Goal: Download file/media

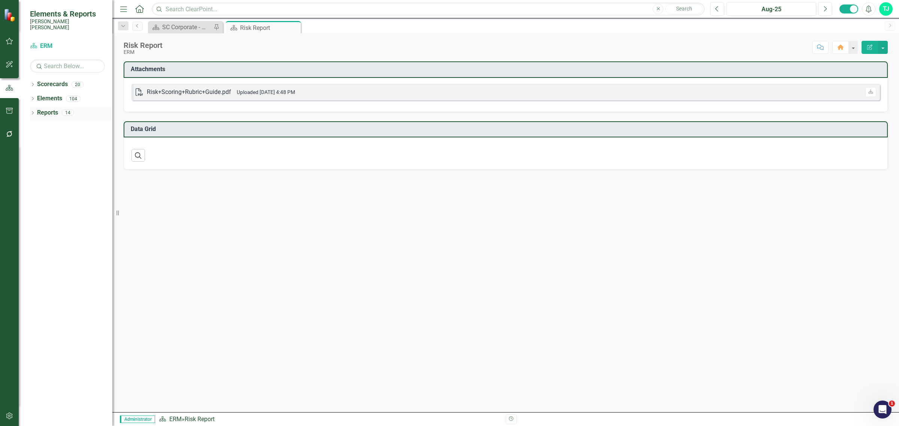
click at [49, 109] on link "Reports" at bounding box center [47, 113] width 21 height 9
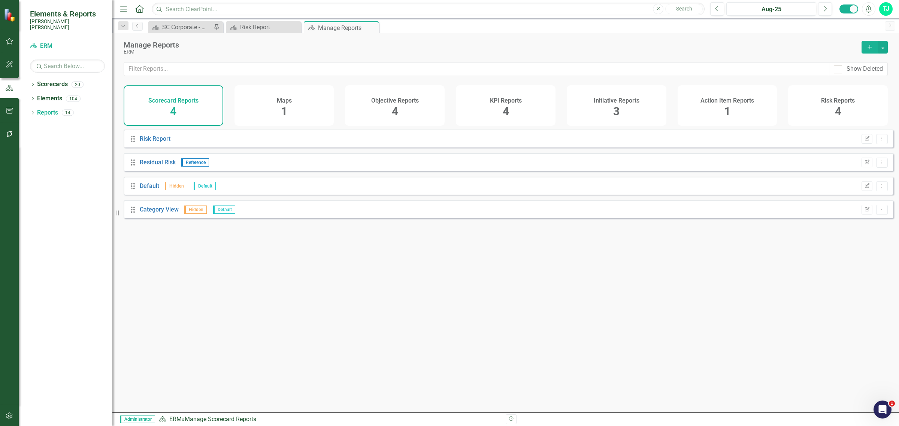
click at [817, 108] on div "Risk Reports 4" at bounding box center [838, 105] width 100 height 40
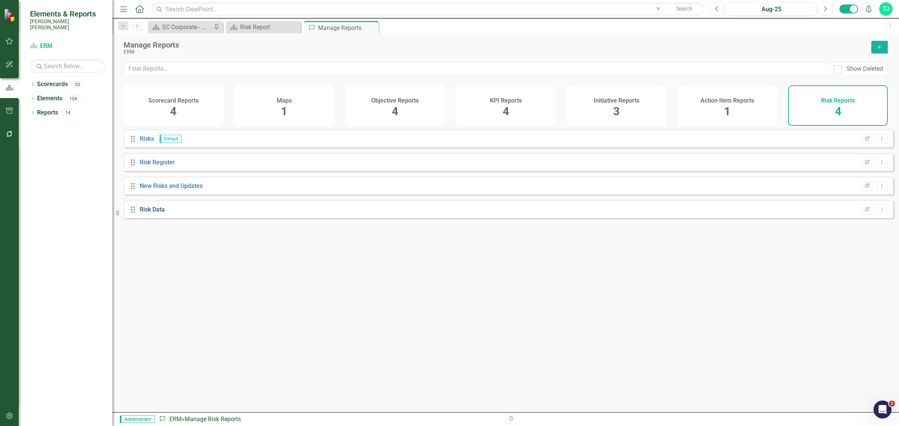
click at [155, 213] on link "Risk Data" at bounding box center [152, 209] width 25 height 7
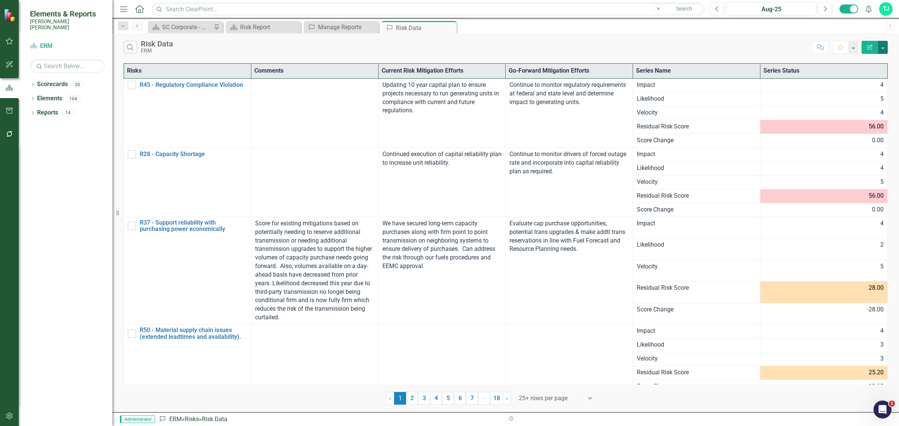
click at [884, 42] on button "button" at bounding box center [883, 47] width 10 height 13
click at [855, 90] on link "Excel Export to Excel" at bounding box center [857, 91] width 59 height 14
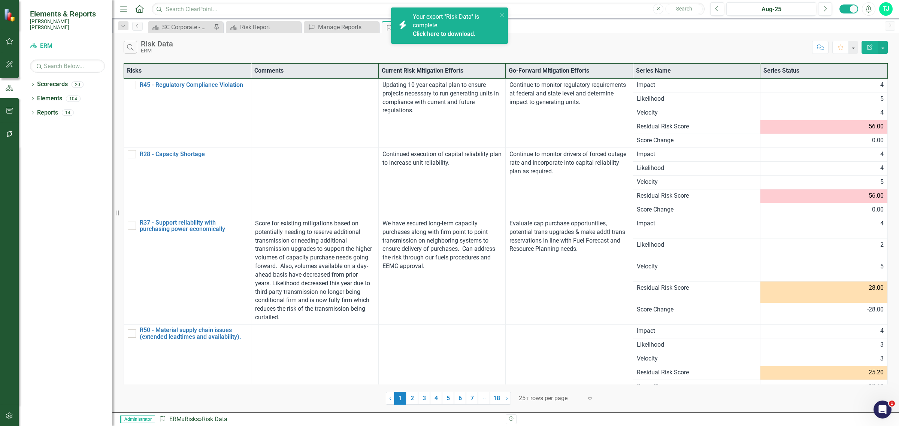
click at [453, 30] on link "Click here to download." at bounding box center [444, 33] width 63 height 7
